Goal: Communication & Community: Answer question/provide support

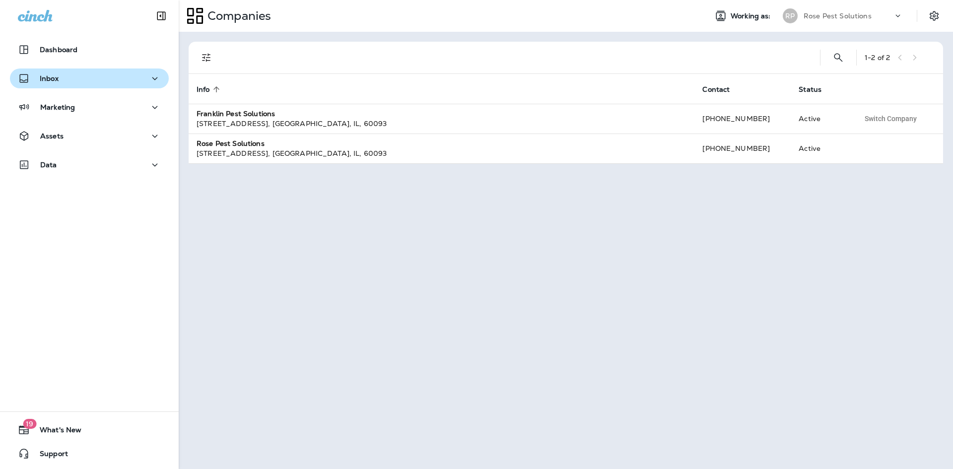
click at [64, 77] on div "Inbox" at bounding box center [89, 78] width 143 height 12
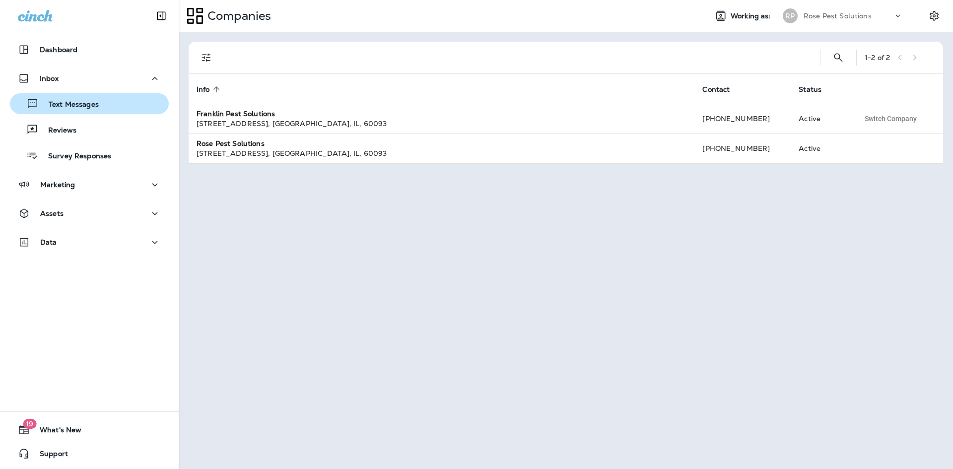
click at [63, 103] on p "Text Messages" at bounding box center [69, 104] width 60 height 9
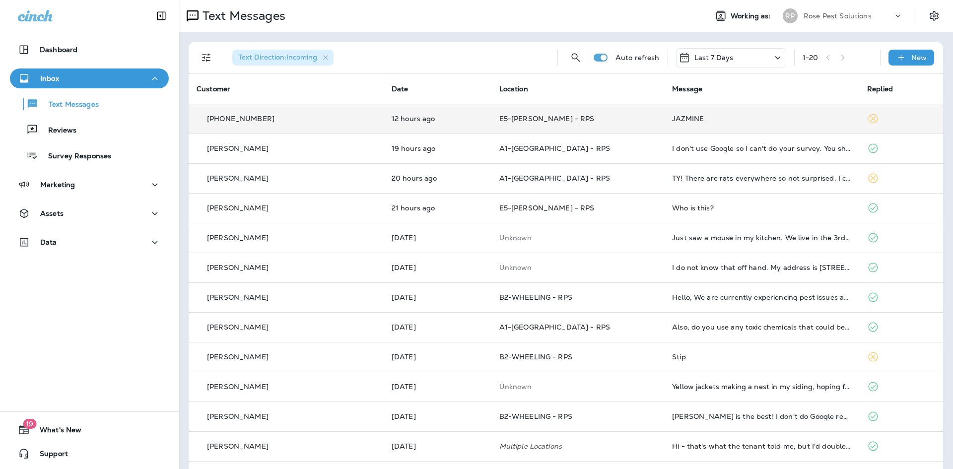
click at [664, 122] on td "JAZMINE" at bounding box center [761, 119] width 195 height 30
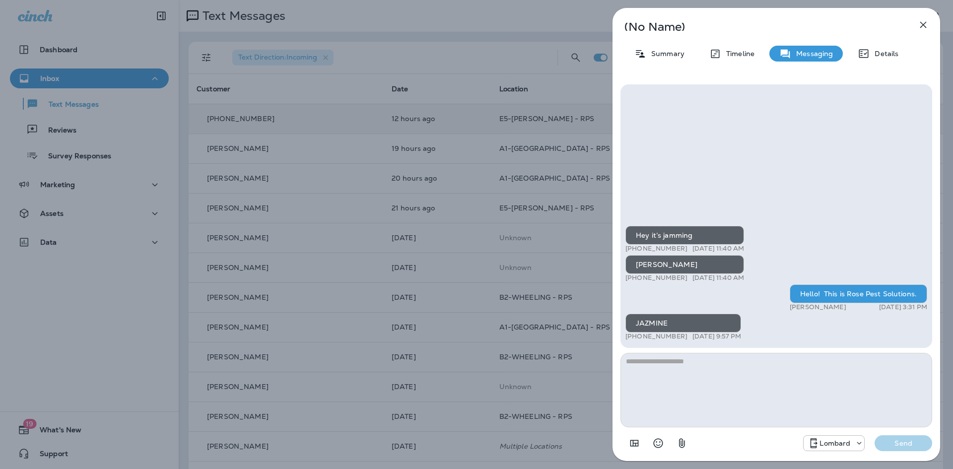
click at [926, 25] on icon "button" at bounding box center [923, 25] width 12 height 12
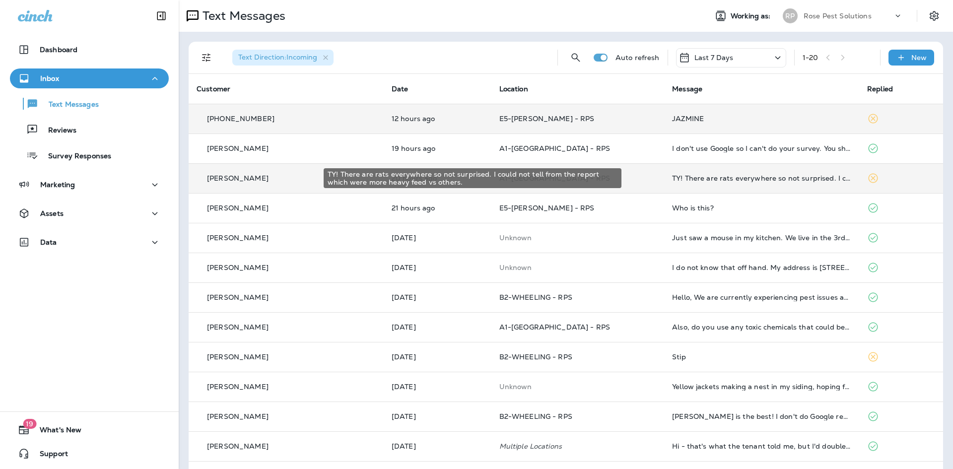
click at [672, 182] on div "TY! There are rats everywhere so not surprised. I could not tell from the repor…" at bounding box center [761, 178] width 179 height 8
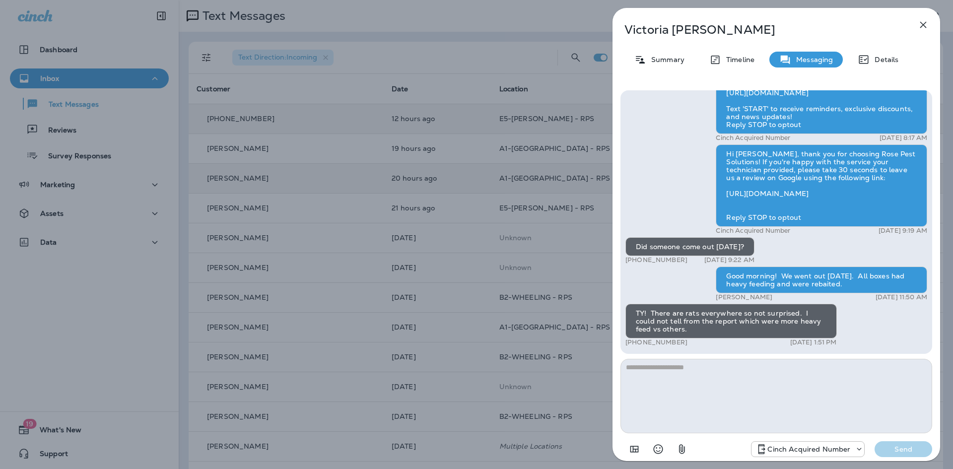
click at [925, 24] on icon "button" at bounding box center [923, 25] width 12 height 12
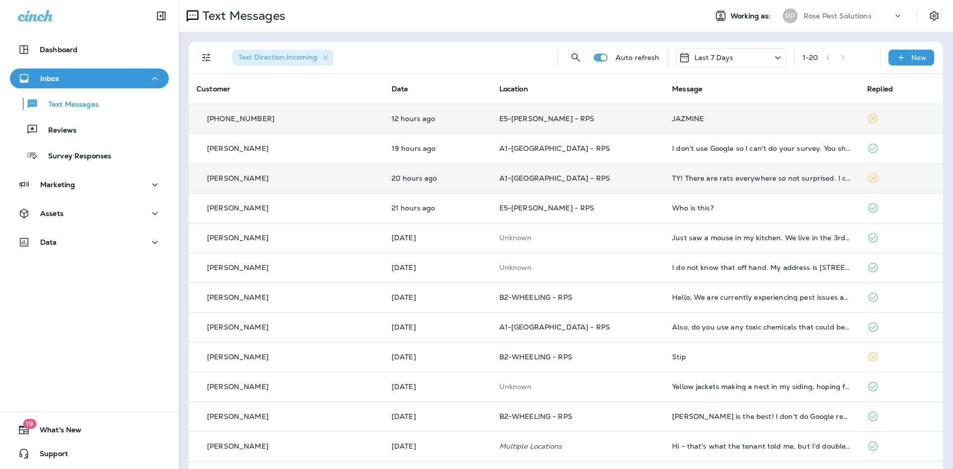
click at [854, 12] on p "Rose Pest Solutions" at bounding box center [837, 16] width 68 height 8
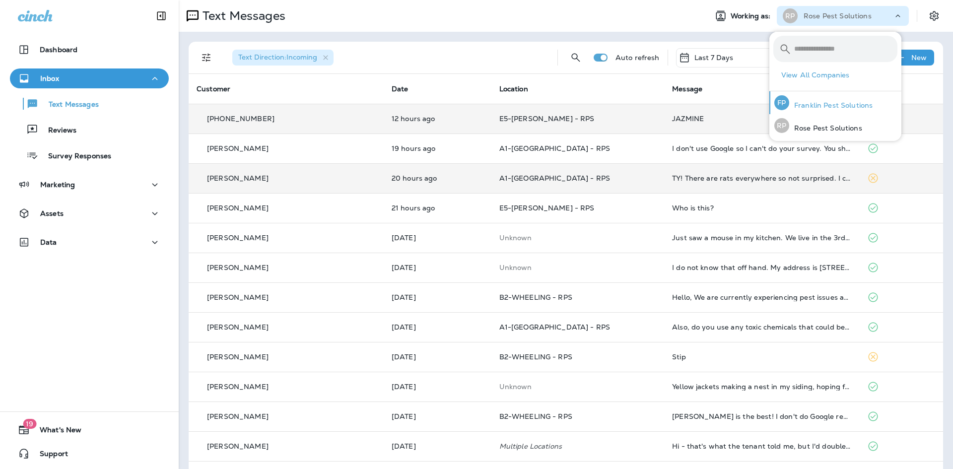
click at [810, 102] on p "Franklin Pest Solutions" at bounding box center [830, 105] width 83 height 8
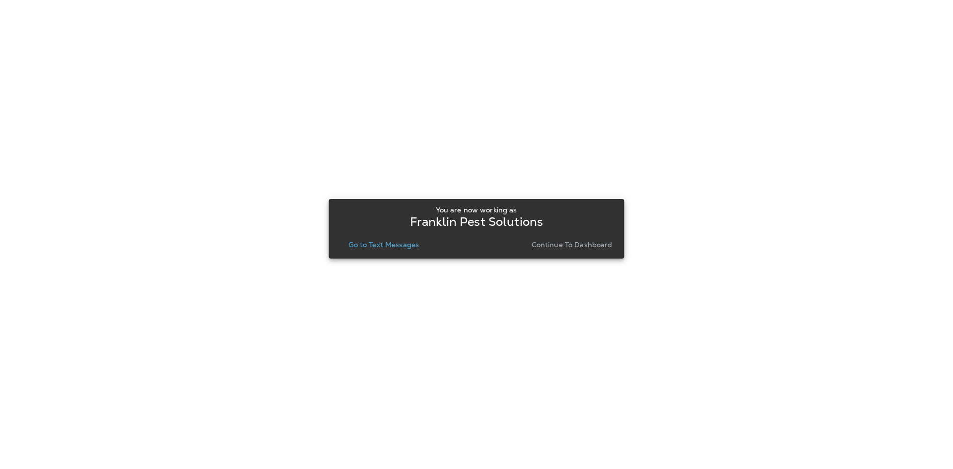
click at [566, 245] on p "Continue to Dashboard" at bounding box center [571, 245] width 81 height 8
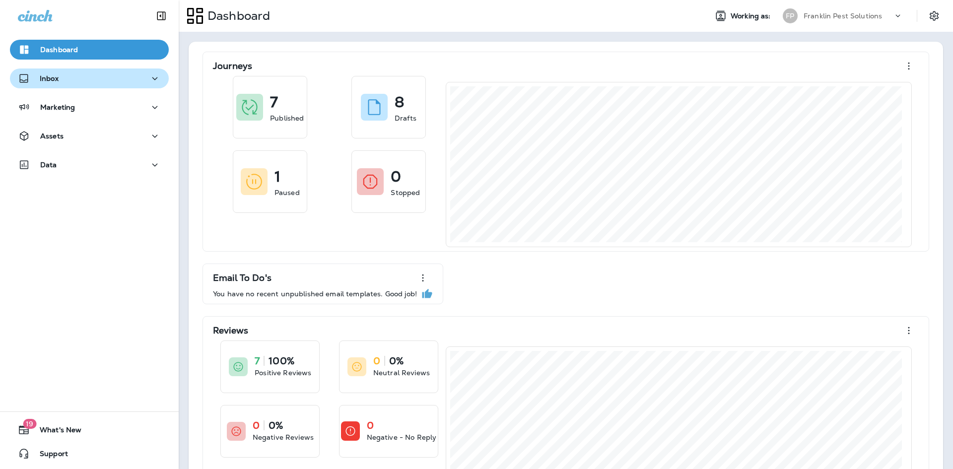
click at [62, 76] on div "Inbox" at bounding box center [89, 78] width 143 height 12
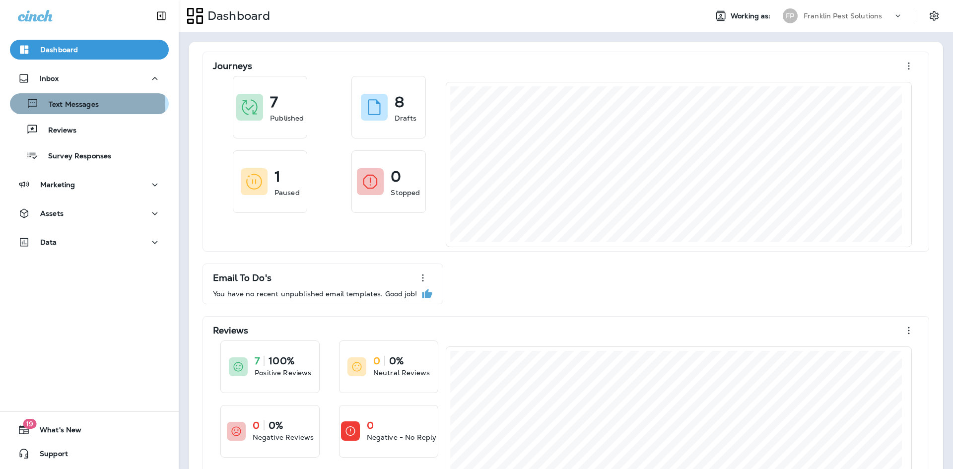
click at [52, 108] on p "Text Messages" at bounding box center [69, 104] width 60 height 9
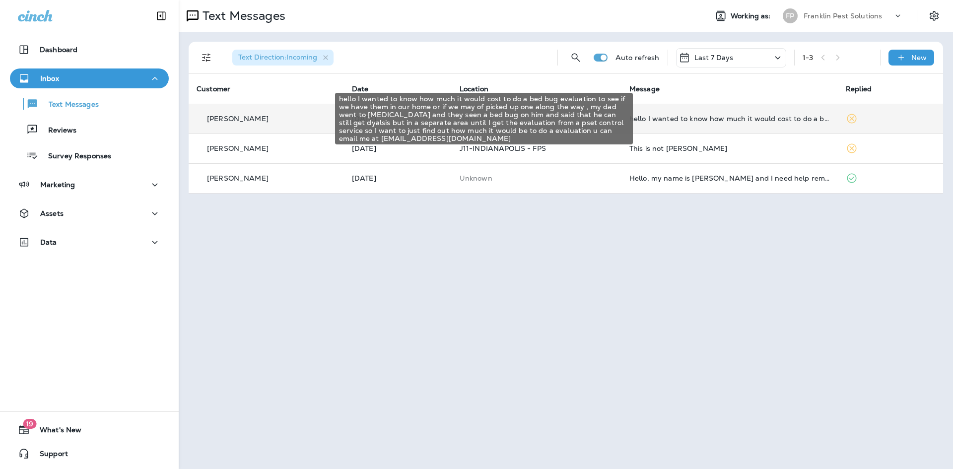
click at [681, 122] on div "hello I wanted to know how much it would cost to do a bed bug evaluation to see…" at bounding box center [729, 119] width 200 height 8
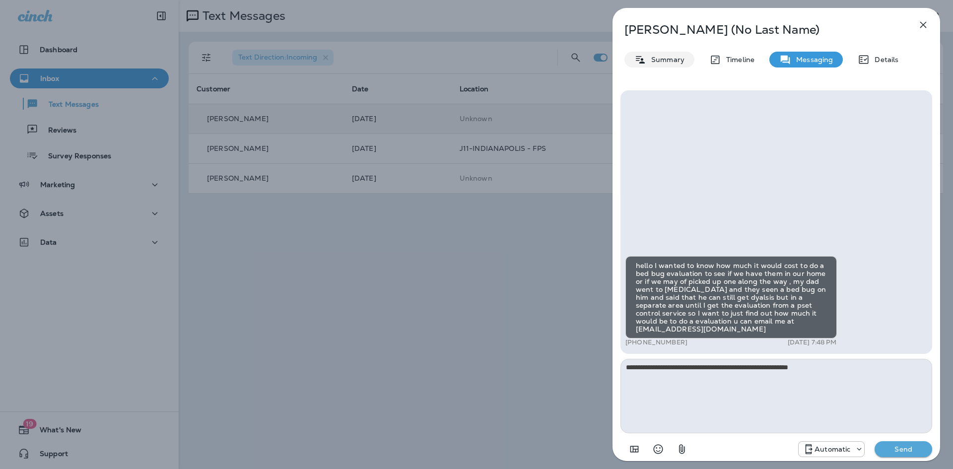
type textarea "**********"
click at [659, 57] on p "Summary" at bounding box center [665, 60] width 38 height 8
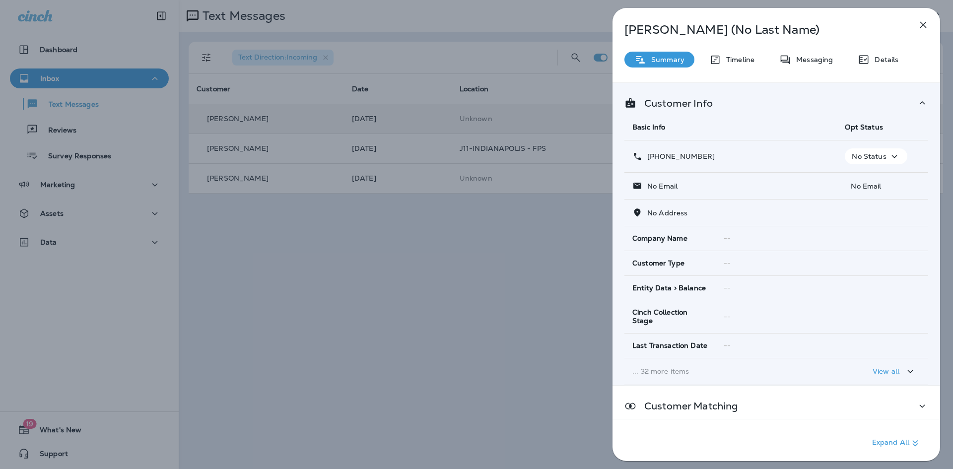
click at [659, 57] on p "Summary" at bounding box center [665, 60] width 38 height 8
click at [919, 21] on icon "button" at bounding box center [923, 25] width 12 height 12
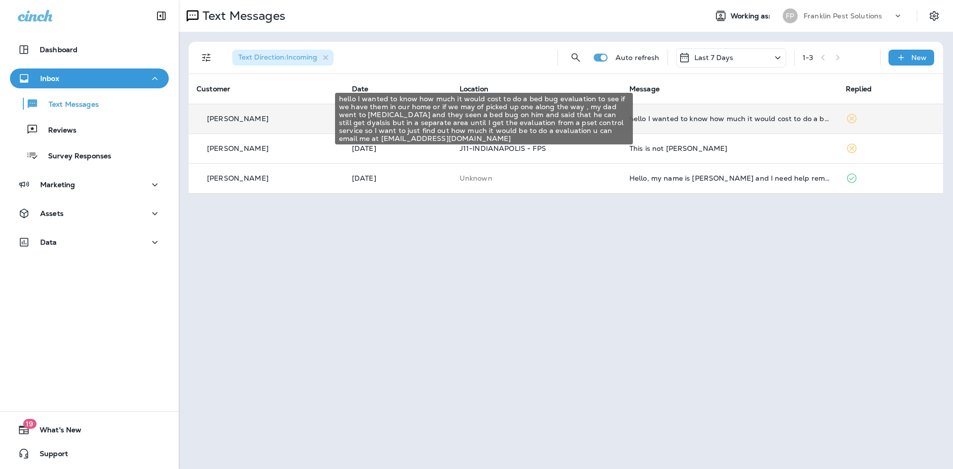
click at [730, 115] on div "hello I wanted to know how much it would cost to do a bed bug evaluation to see…" at bounding box center [729, 119] width 200 height 8
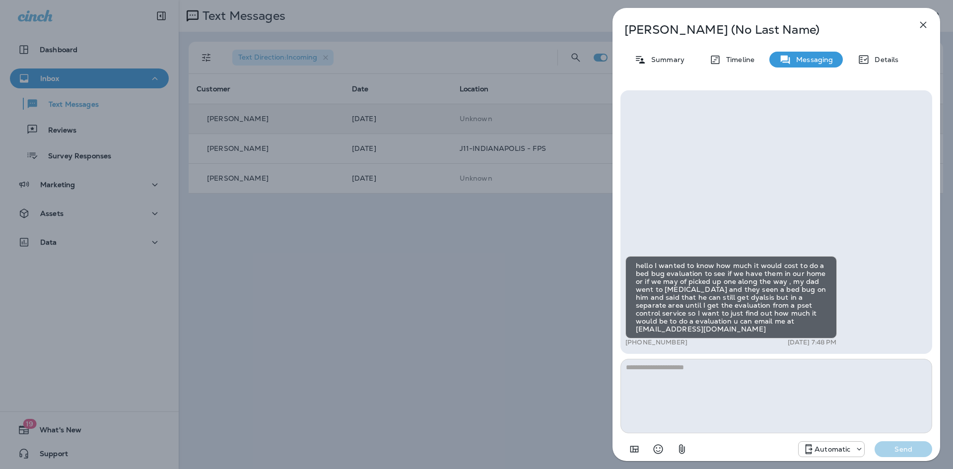
click at [735, 392] on textarea at bounding box center [776, 396] width 312 height 74
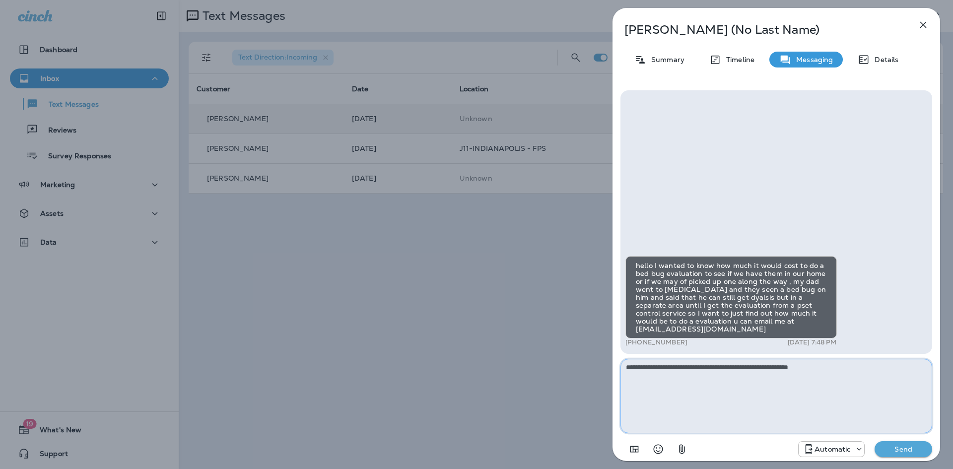
click at [860, 372] on textarea "**********" at bounding box center [776, 396] width 312 height 74
paste textarea "**********"
type textarea "**********"
click at [917, 454] on button "Send" at bounding box center [903, 449] width 58 height 16
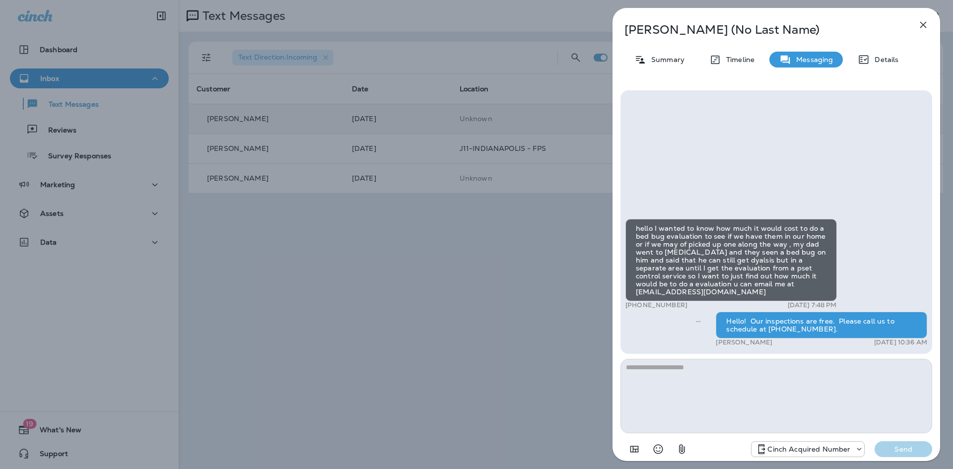
click at [920, 23] on icon "button" at bounding box center [923, 25] width 12 height 12
